Goal: Information Seeking & Learning: Learn about a topic

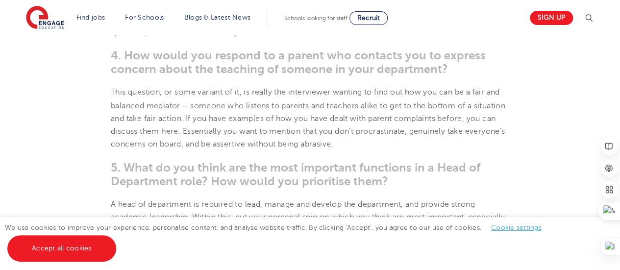
scroll to position [818, 0]
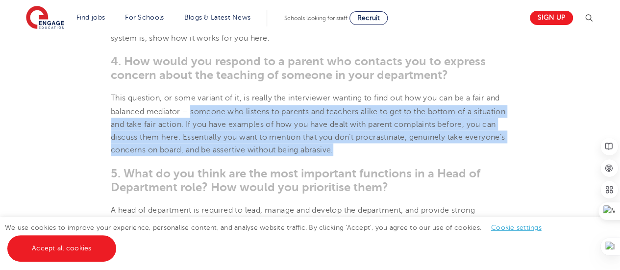
drag, startPoint x: 191, startPoint y: 110, endPoint x: 455, endPoint y: 147, distance: 266.7
click at [455, 147] on p "This question, or some variant of it, is really the interviewer wanting to find…" at bounding box center [310, 124] width 399 height 64
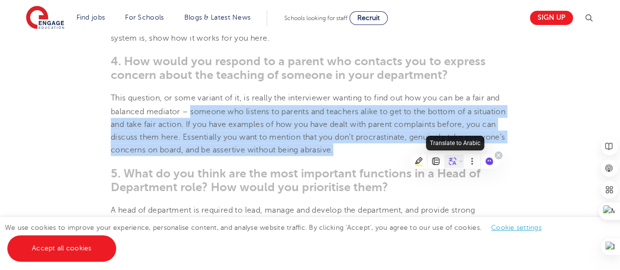
click at [454, 161] on icon at bounding box center [452, 161] width 7 height 7
click at [451, 165] on div at bounding box center [454, 161] width 20 height 14
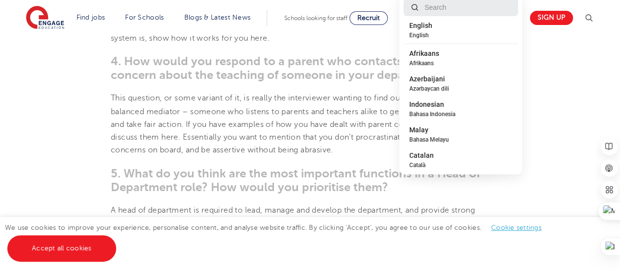
click at [463, 161] on span "Català" at bounding box center [460, 165] width 103 height 9
click at [465, 160] on span "Catalan" at bounding box center [460, 155] width 103 height 11
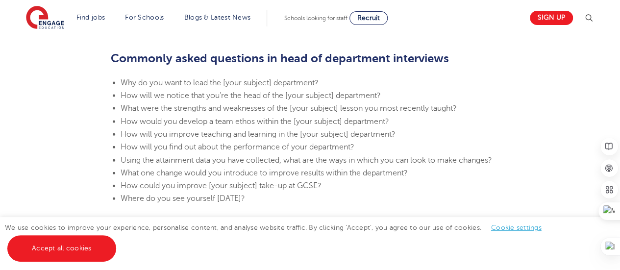
scroll to position [1040, 0]
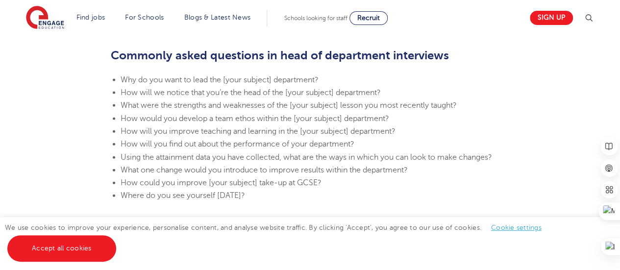
drag, startPoint x: 115, startPoint y: 56, endPoint x: 289, endPoint y: 200, distance: 225.7
copy section "[PERSON_NAME] asked questions in head of department interviews Why do you want …"
